Goal: Navigation & Orientation: Find specific page/section

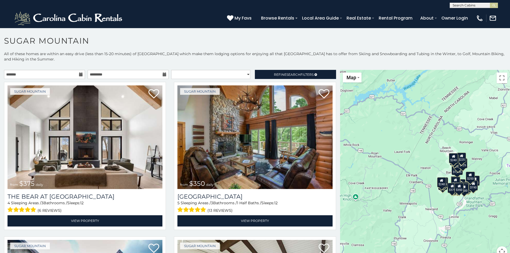
scroll to position [3, 0]
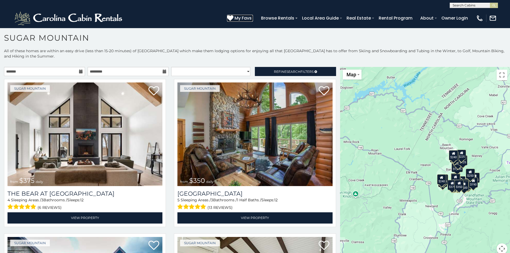
click at [235, 16] on span "My Favs" at bounding box center [242, 18] width 17 height 7
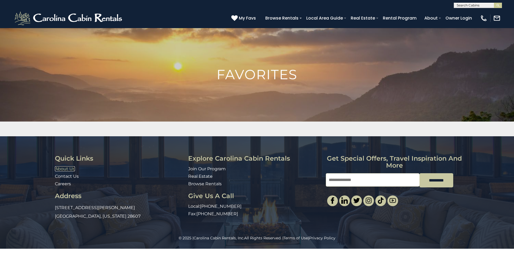
click at [60, 168] on link "About Us" at bounding box center [65, 168] width 20 height 5
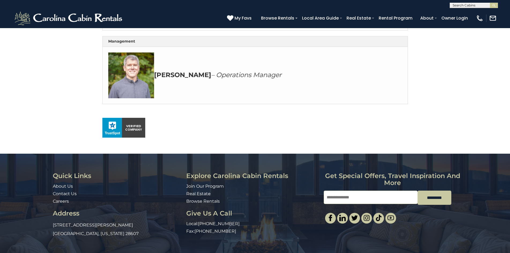
scroll to position [332, 0]
